Goal: Task Accomplishment & Management: Complete application form

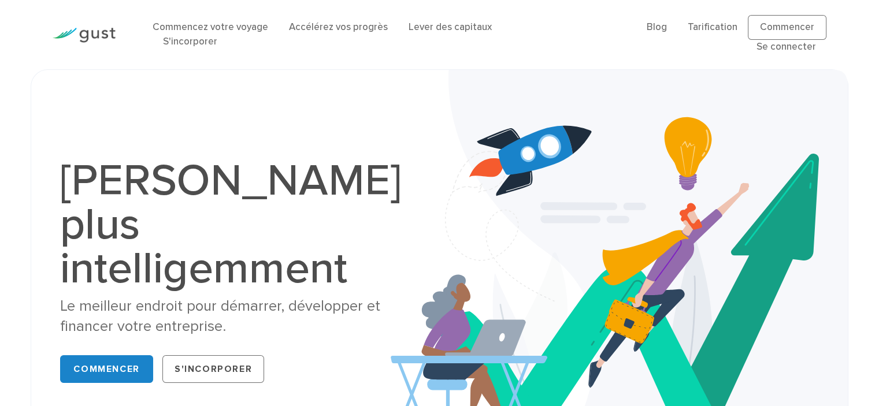
click at [858, 118] on div "Démarrez plus intelligemment Le meilleur endroit pour démarrer, développer et f…" at bounding box center [439, 273] width 879 height 408
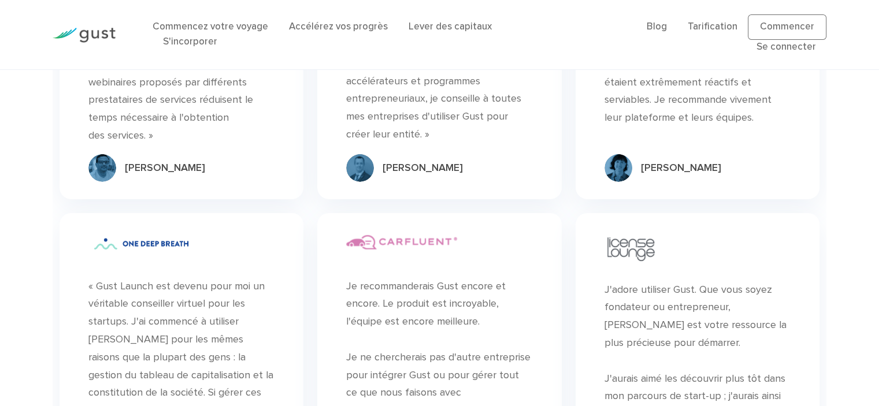
scroll to position [3633, 0]
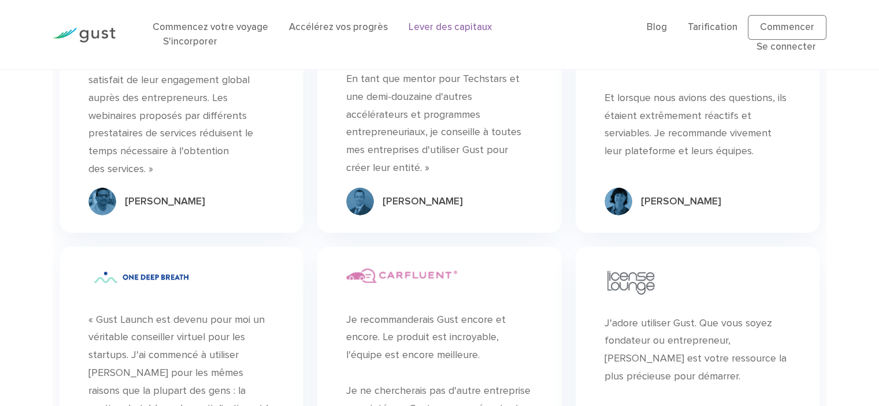
click at [461, 27] on font "Lever des capitaux" at bounding box center [449, 27] width 83 height 12
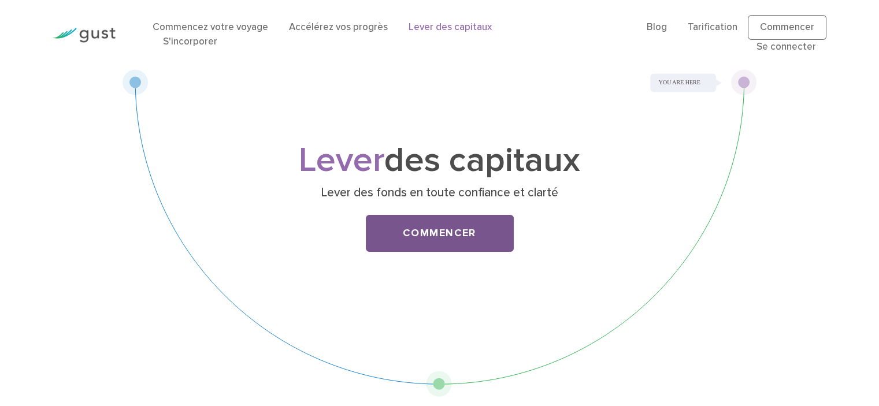
click at [420, 236] on font "Commencer" at bounding box center [439, 233] width 73 height 12
